Goal: Check status: Check status

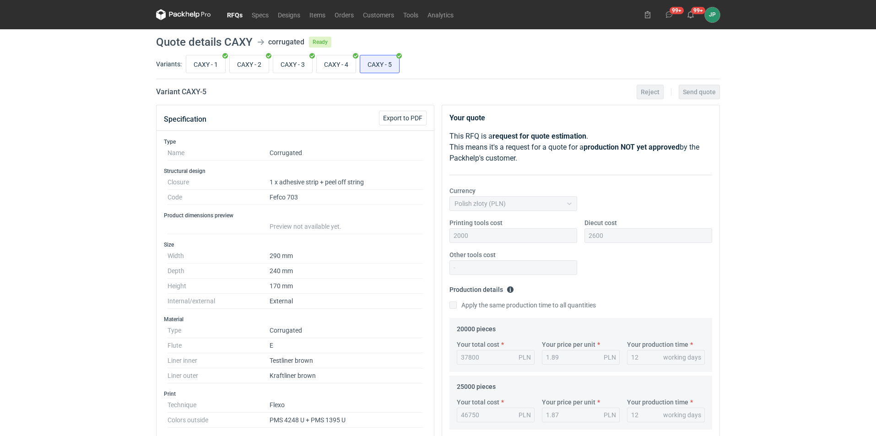
click at [182, 15] on icon at bounding box center [184, 13] width 4 height 5
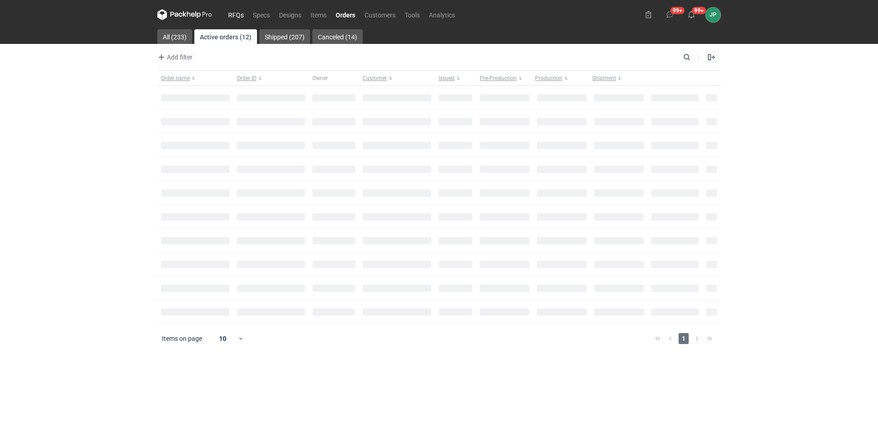
click at [237, 13] on link "RFQs" at bounding box center [236, 14] width 25 height 11
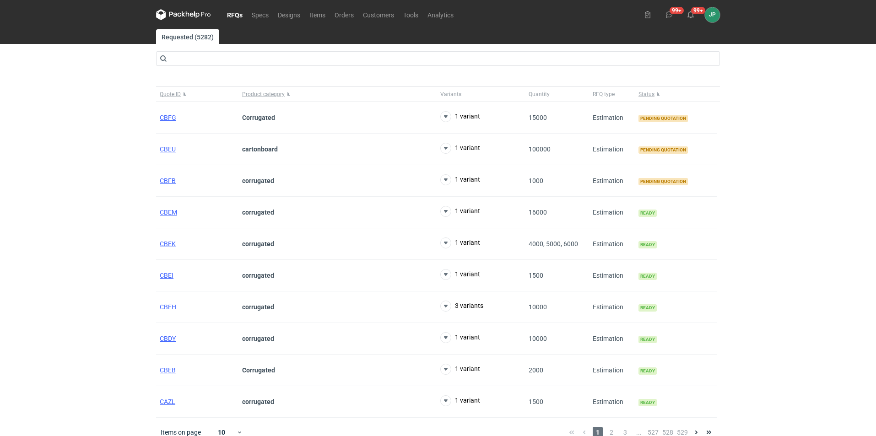
click at [62, 201] on div "RFQs Specs Designs Items Orders Customers Tools Analytics 99+ 99+ JP [PERSON_NA…" at bounding box center [438, 218] width 876 height 436
click at [170, 117] on span "CBFG" at bounding box center [168, 117] width 16 height 7
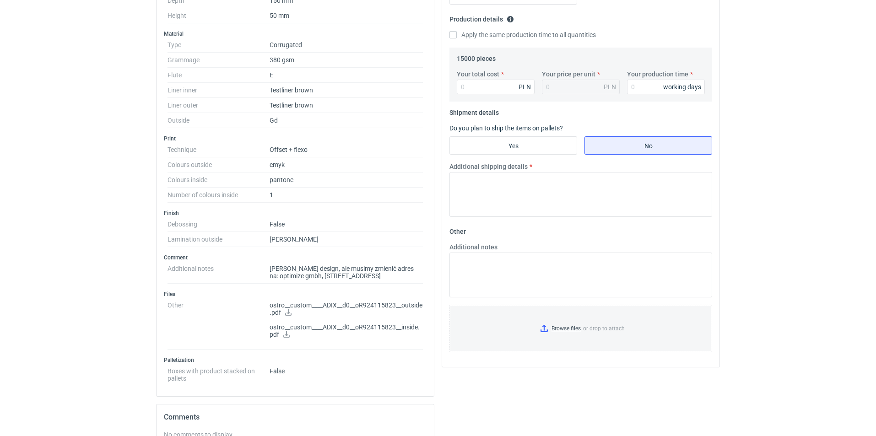
scroll to position [275, 0]
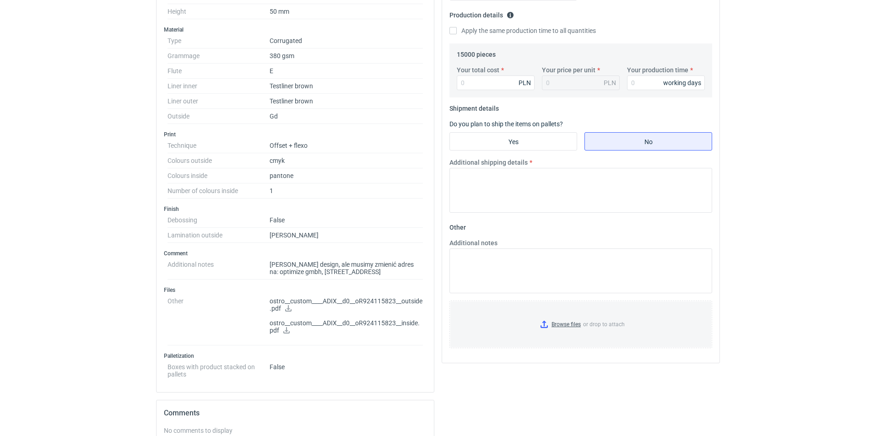
click at [309, 298] on p "ostro__custom____ADIX__d0__oR924115823__outside.pdf" at bounding box center [345, 305] width 153 height 16
click at [286, 307] on p "ostro__custom____ADIX__d0__oR924115823__outside.pdf" at bounding box center [345, 305] width 153 height 16
click at [291, 307] on icon at bounding box center [288, 308] width 7 height 6
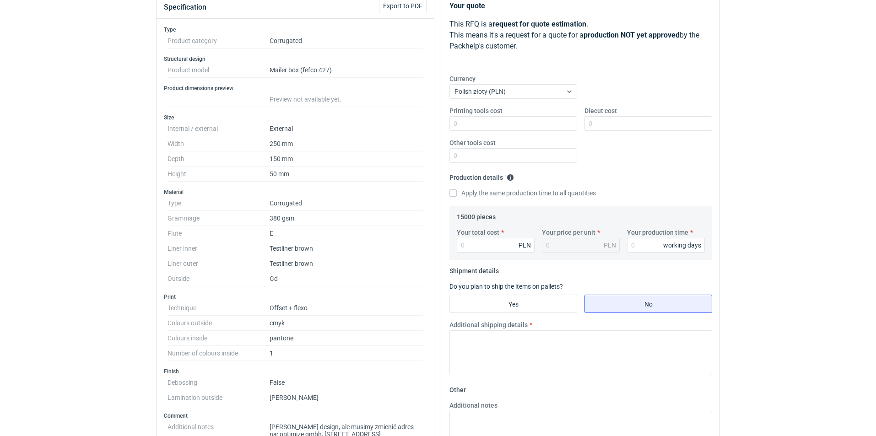
scroll to position [229, 0]
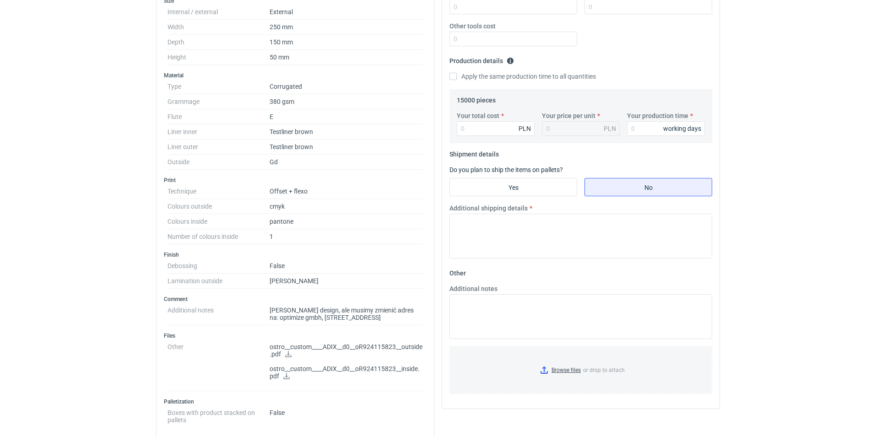
click at [284, 374] on icon at bounding box center [286, 376] width 7 height 6
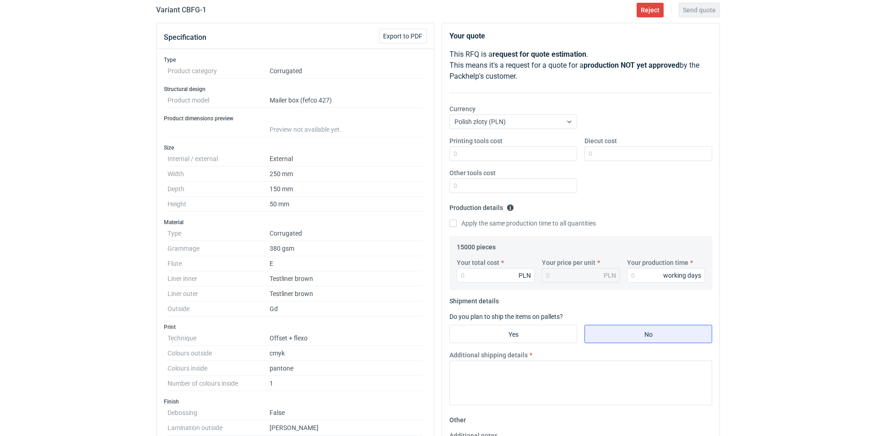
scroll to position [0, 0]
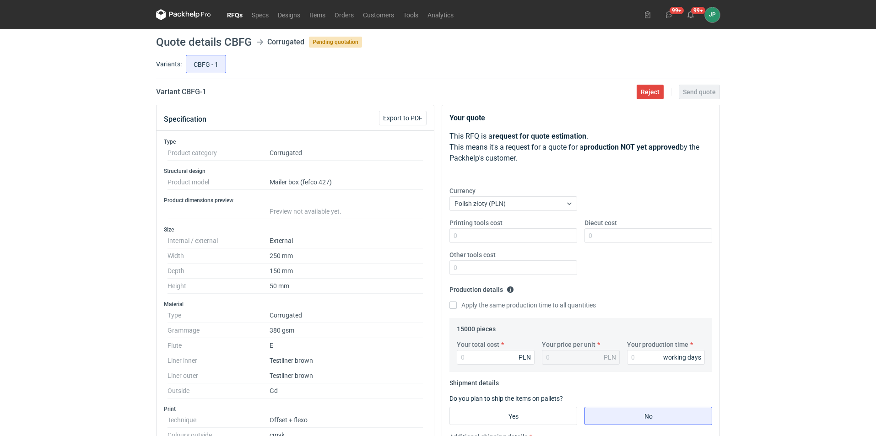
click at [234, 15] on link "RFQs" at bounding box center [234, 14] width 25 height 11
